Goal: Information Seeking & Learning: Learn about a topic

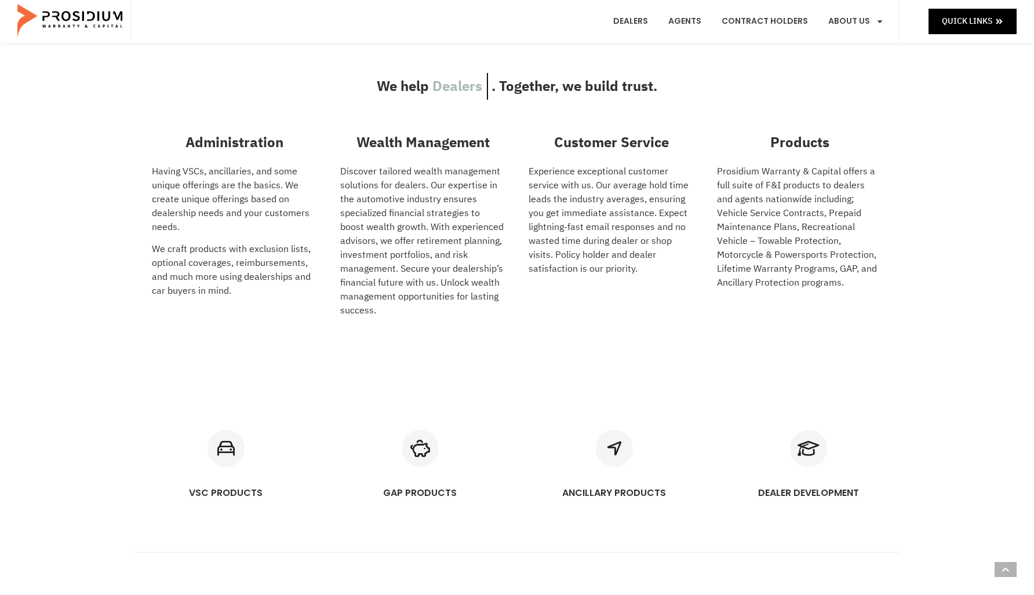
scroll to position [514, 0]
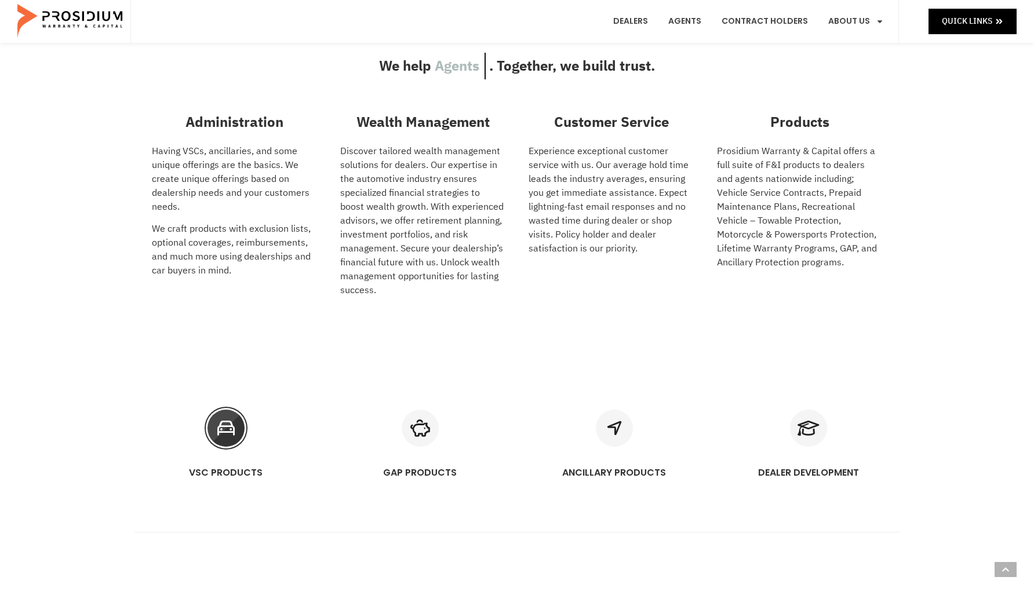
click at [234, 439] on icon "VSC PRODUCTS" at bounding box center [225, 428] width 37 height 37
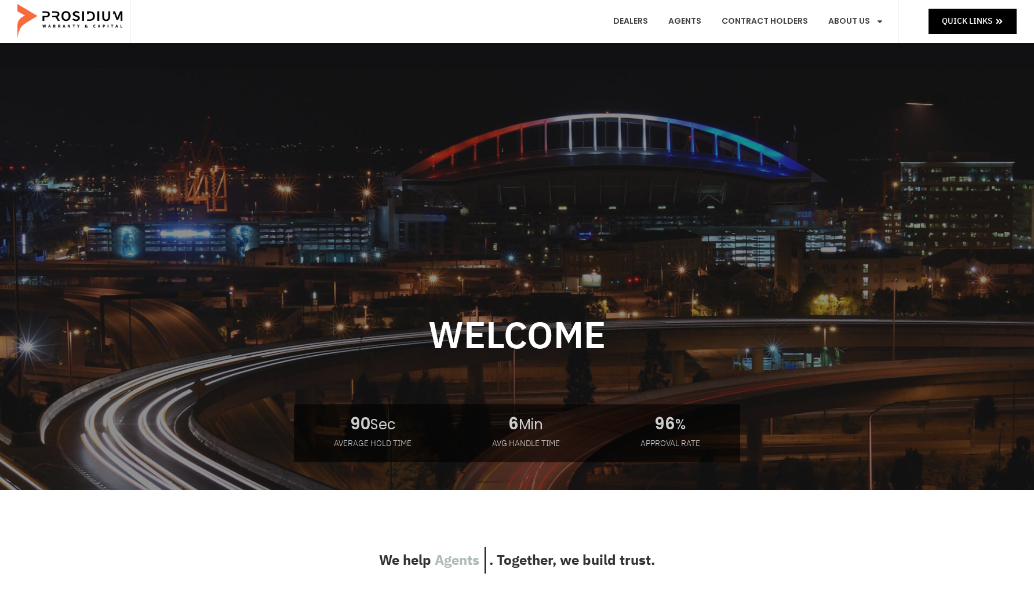
scroll to position [31, 0]
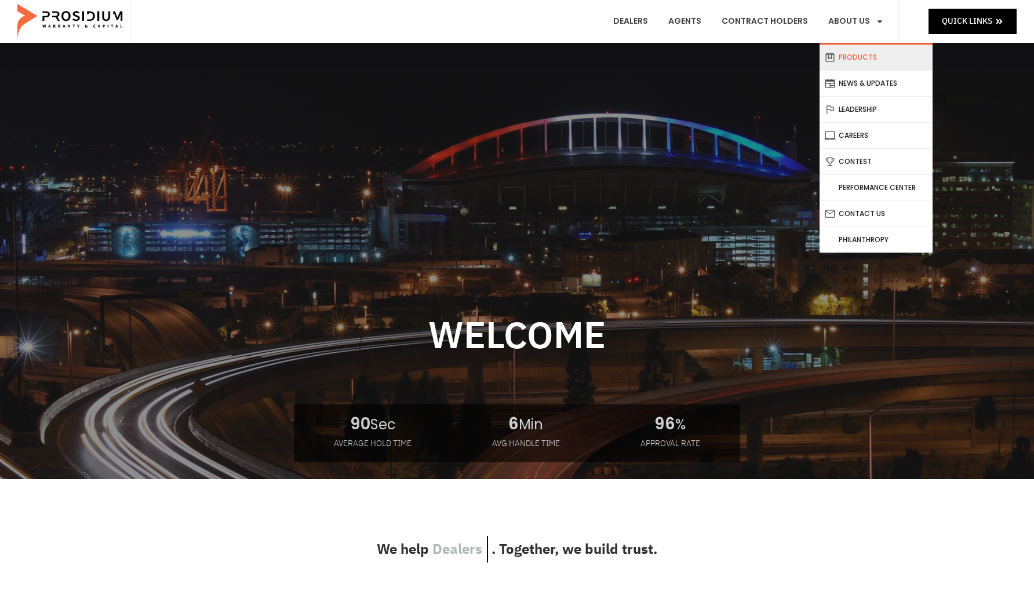
click at [873, 56] on link "Products" at bounding box center [875, 58] width 113 height 26
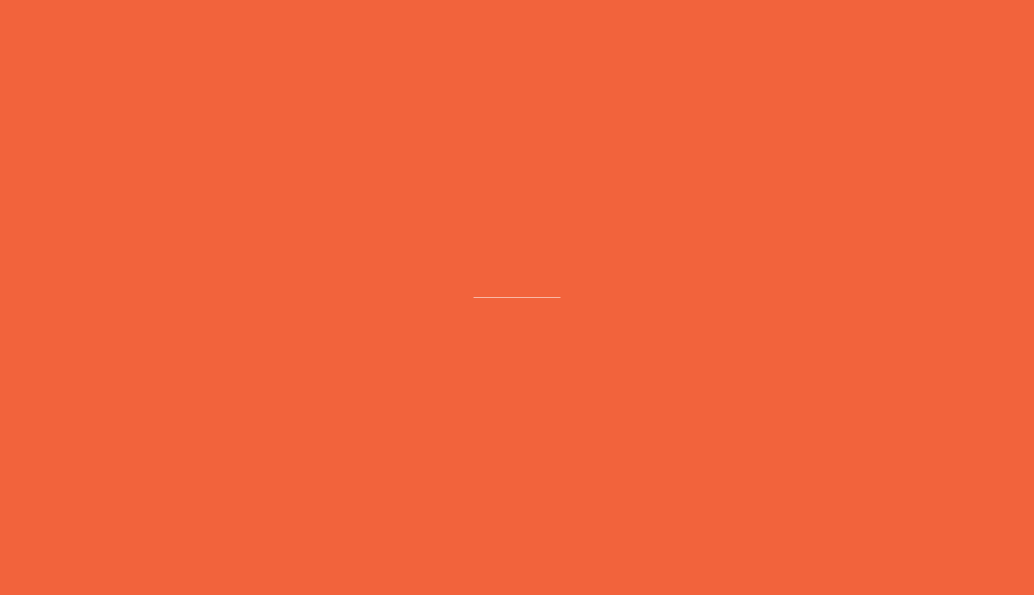
scroll to position [35, 0]
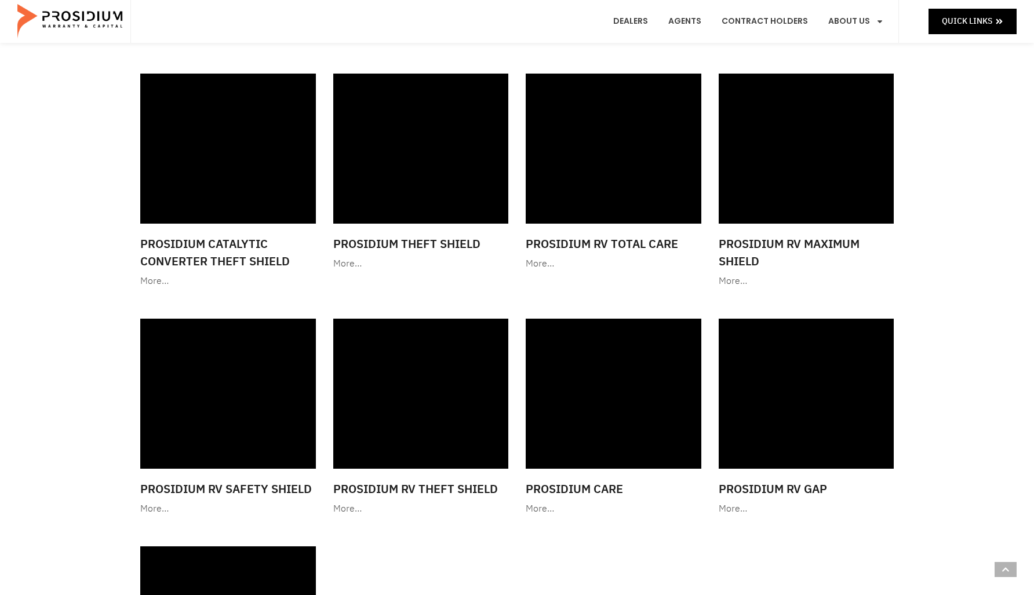
scroll to position [1302, 0]
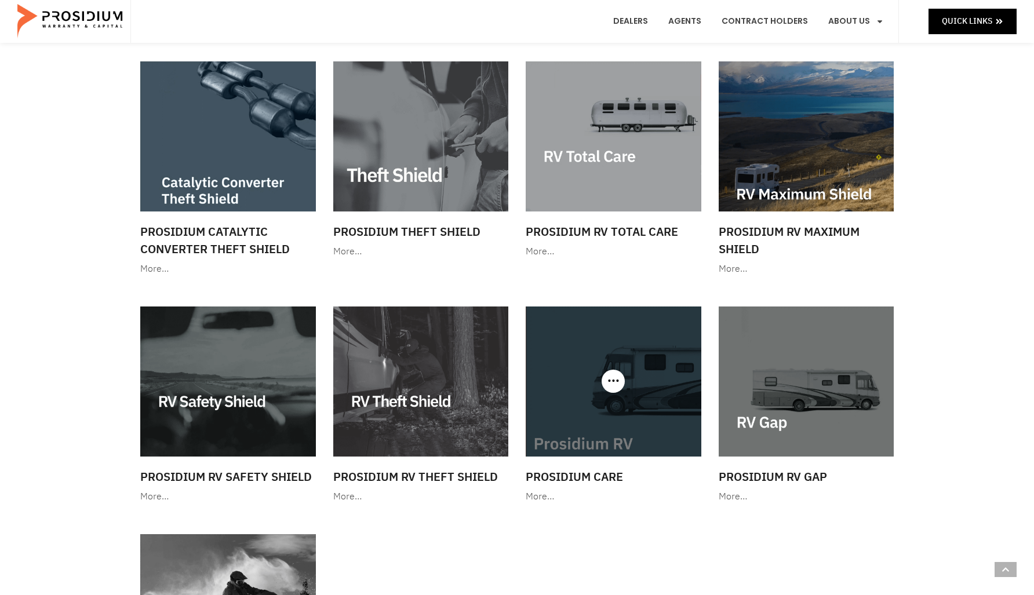
click at [600, 446] on img at bounding box center [614, 382] width 176 height 150
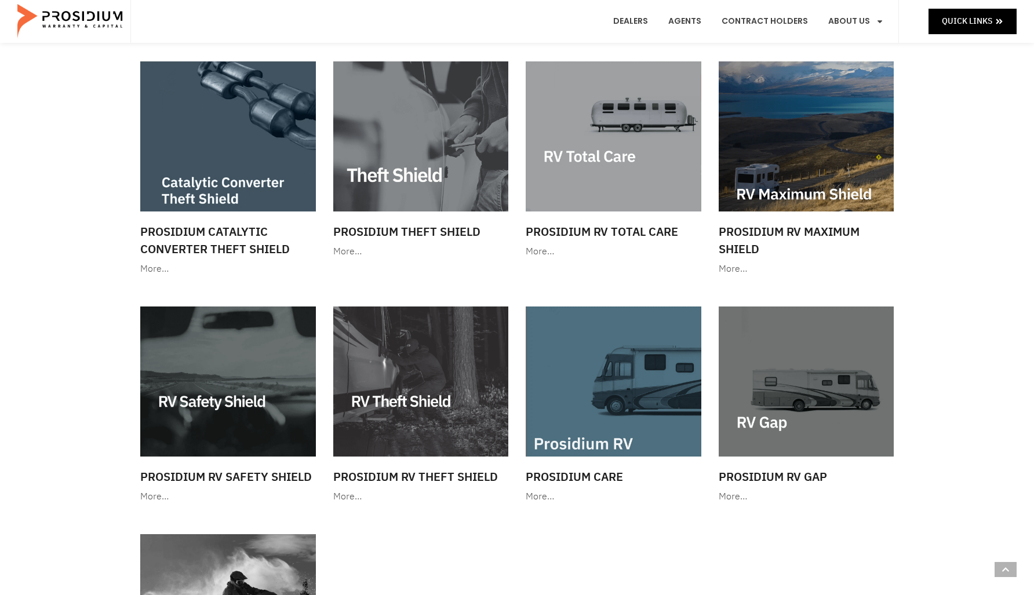
click at [744, 429] on img at bounding box center [807, 382] width 176 height 150
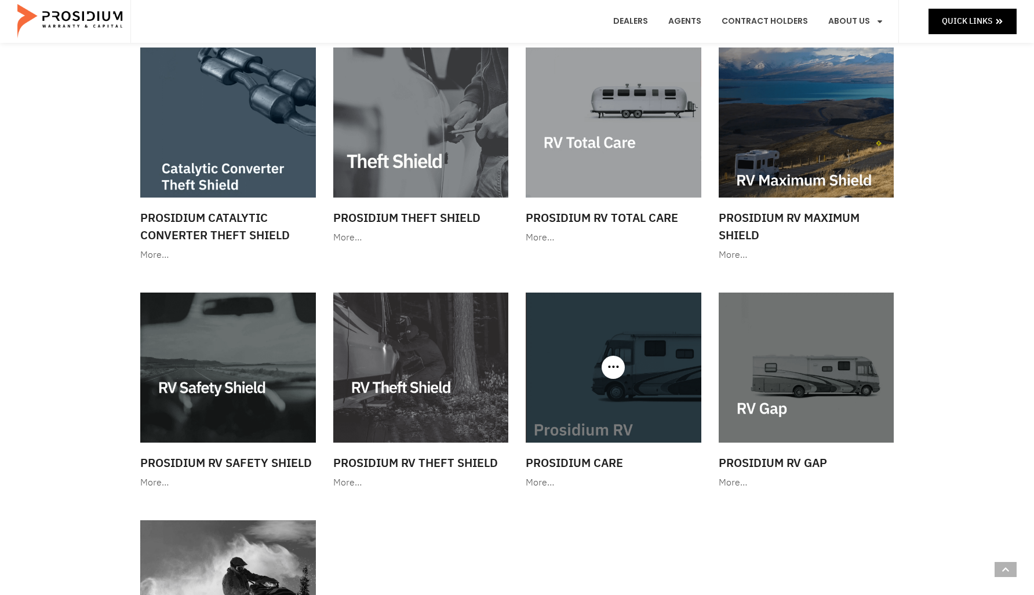
scroll to position [1314, 0]
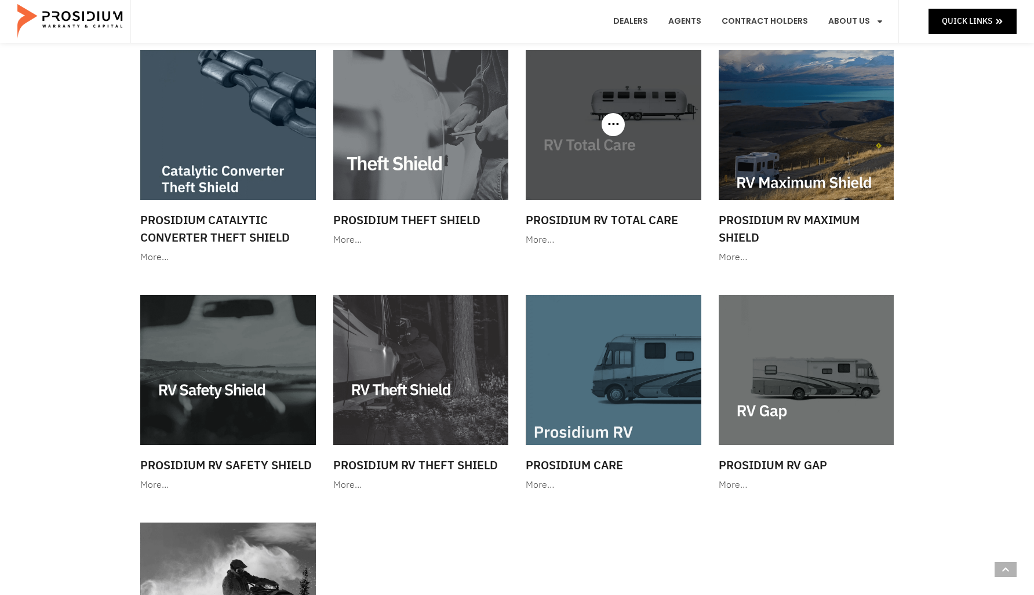
click at [589, 127] on img at bounding box center [614, 125] width 176 height 150
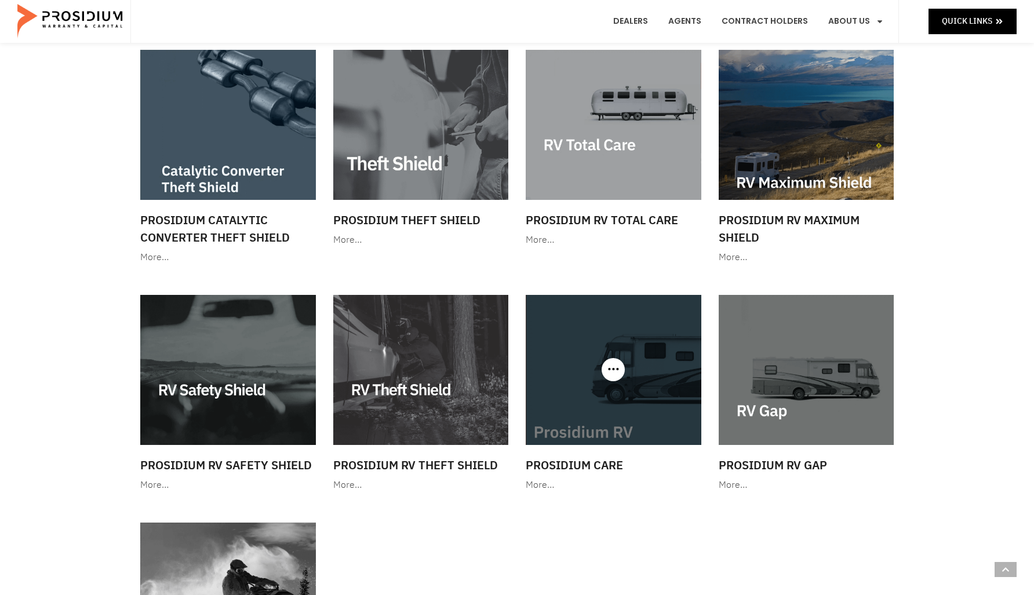
click at [640, 360] on img at bounding box center [614, 370] width 176 height 150
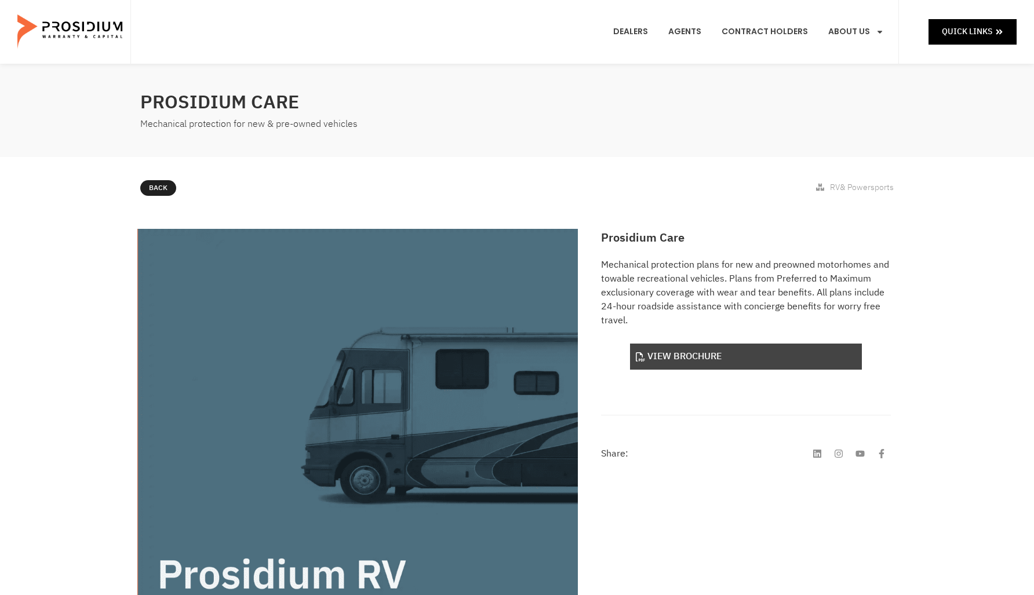
click at [687, 352] on link "View Brochure" at bounding box center [746, 357] width 232 height 26
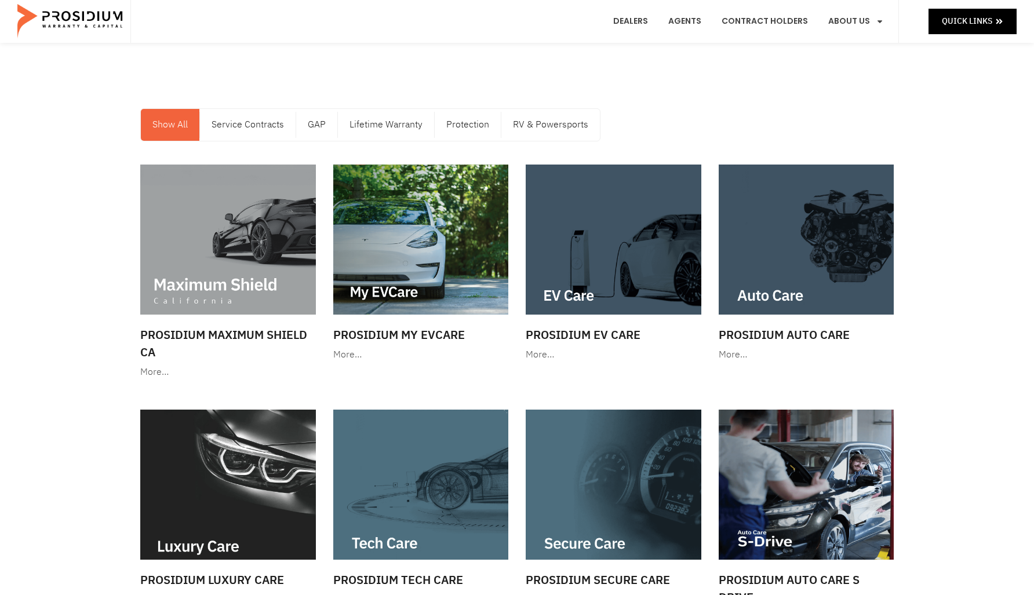
scroll to position [8, 0]
click at [264, 129] on link "Service Contracts" at bounding box center [248, 124] width 96 height 32
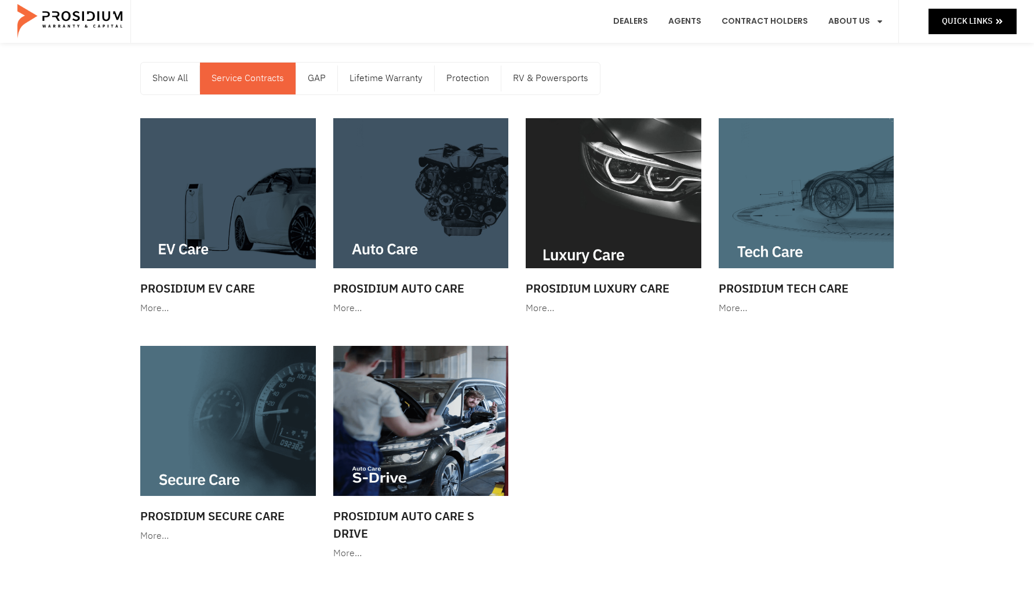
scroll to position [0, 0]
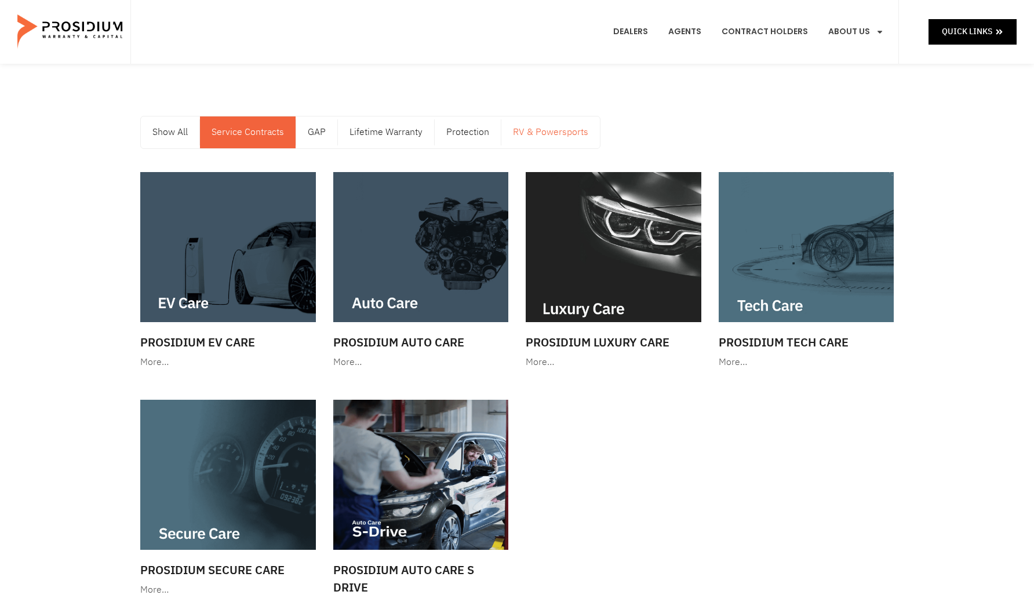
click at [520, 132] on link "RV & Powersports" at bounding box center [550, 132] width 99 height 32
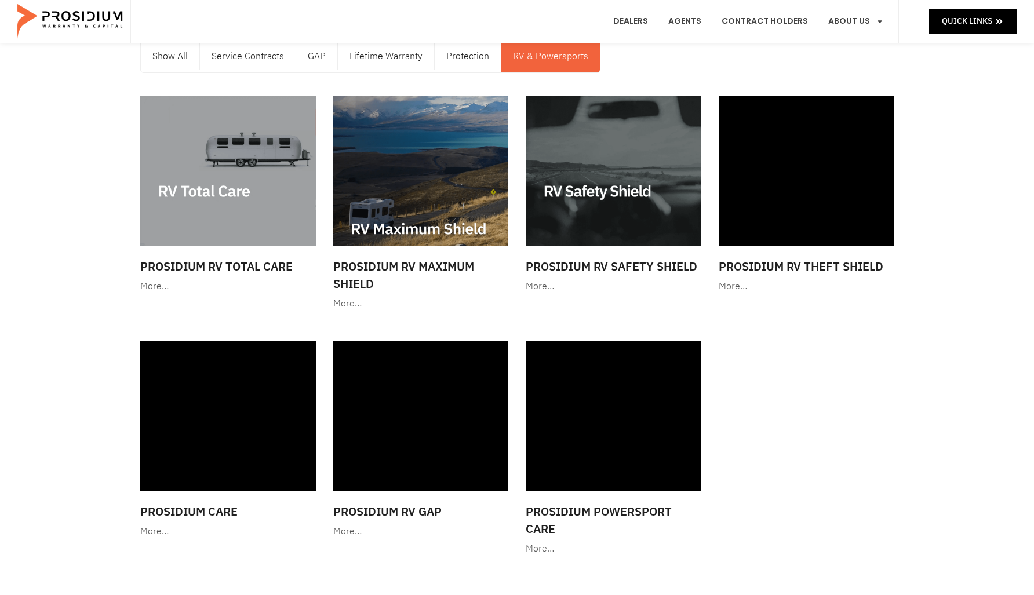
scroll to position [132, 0]
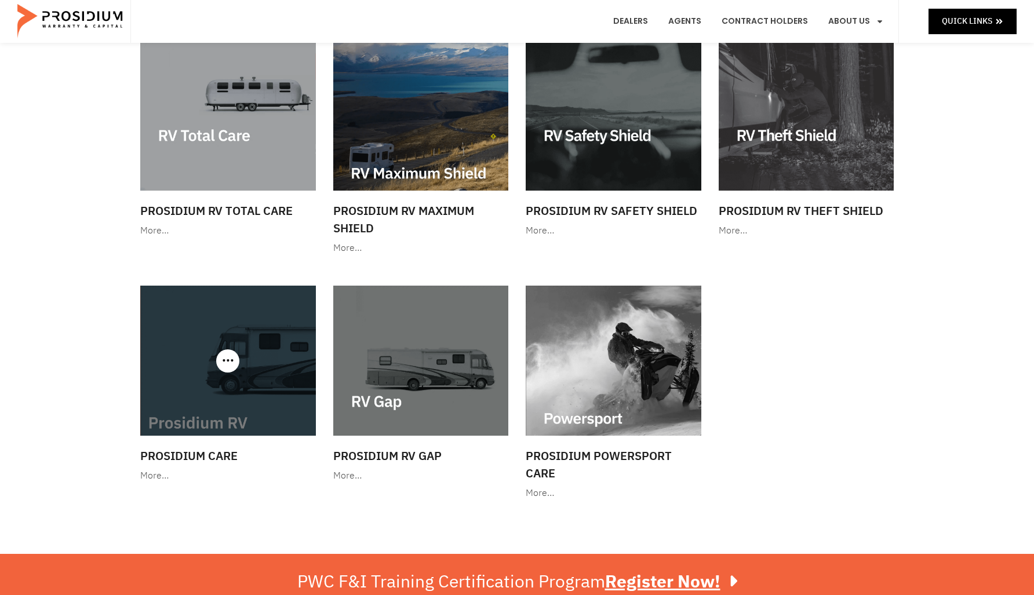
click at [227, 362] on div at bounding box center [228, 361] width 176 height 150
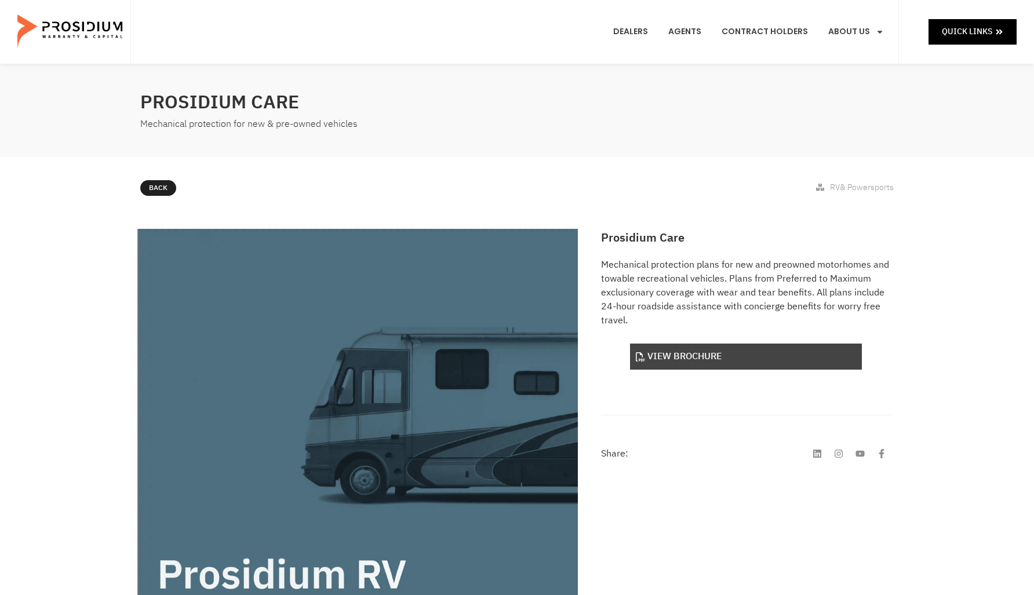
click at [679, 360] on link "View Brochure" at bounding box center [746, 357] width 232 height 26
